Goal: Task Accomplishment & Management: Use online tool/utility

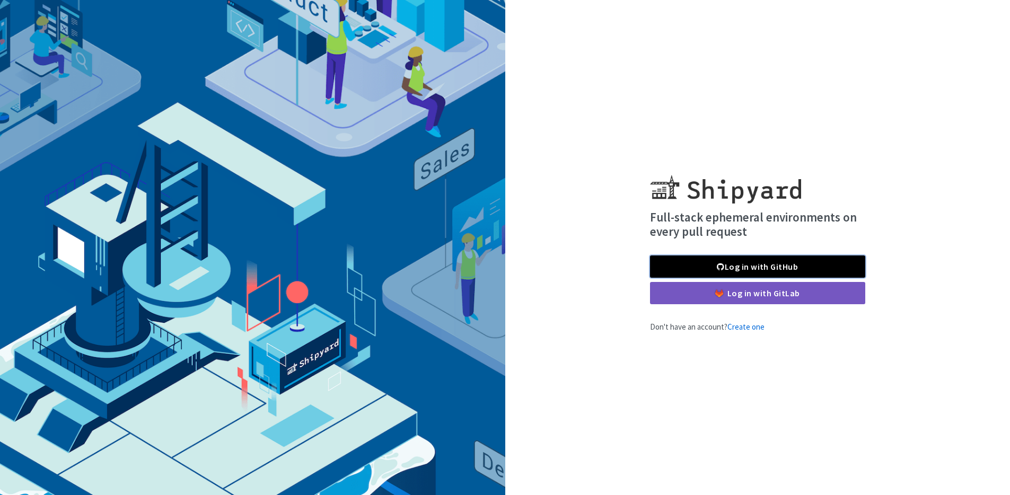
click at [756, 272] on link "Log in with GitHub" at bounding box center [757, 267] width 215 height 22
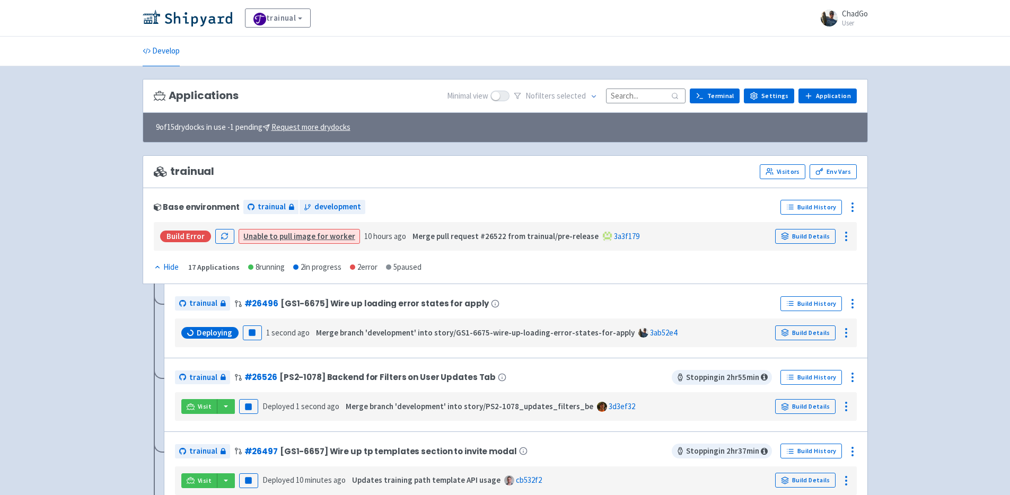
click at [189, 205] on div "Base environment" at bounding box center [197, 207] width 86 height 9
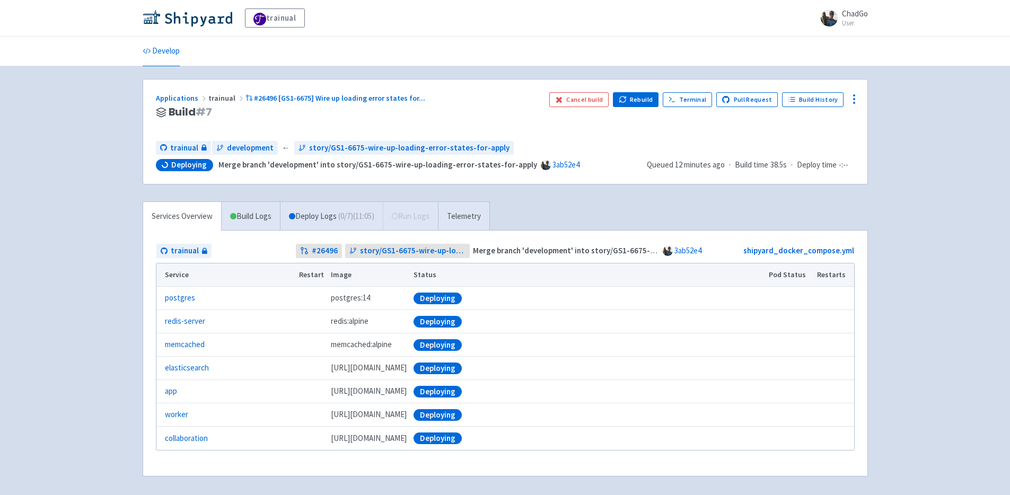
click at [115, 207] on div "trainual ChadGo User Profile Sign out Develop" at bounding box center [505, 251] width 1010 height 502
click at [117, 207] on div "trainual ChadGo User Profile Sign out Develop" at bounding box center [505, 251] width 1010 height 502
click at [85, 285] on div "trainual ChadGo User Profile Sign out Develop" at bounding box center [505, 251] width 1010 height 502
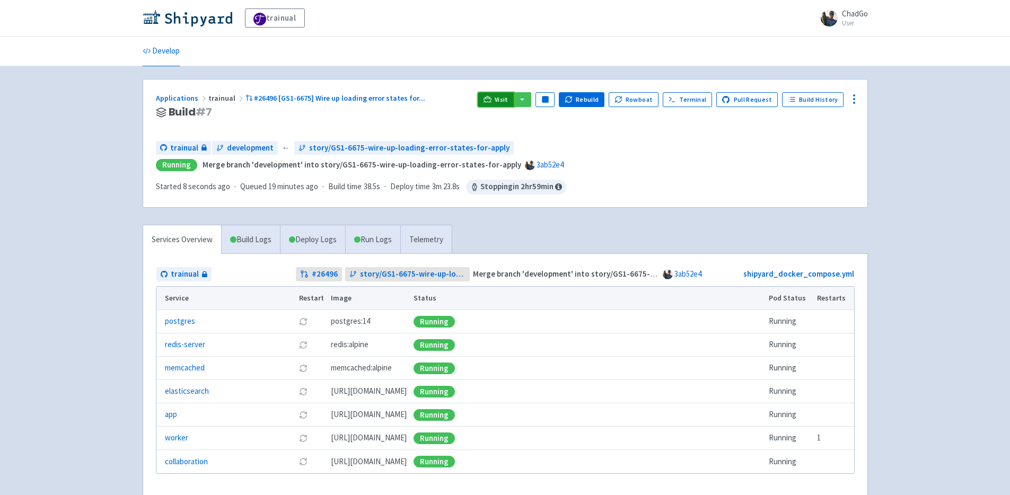
click at [501, 101] on link "Visit" at bounding box center [496, 99] width 36 height 15
